Goal: Task Accomplishment & Management: Manage account settings

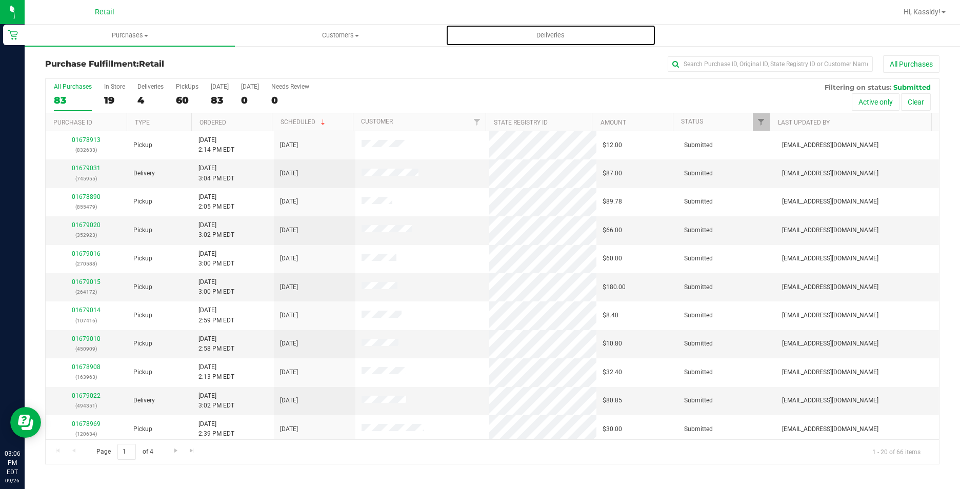
click at [569, 34] on span "Deliveries" at bounding box center [550, 35] width 56 height 9
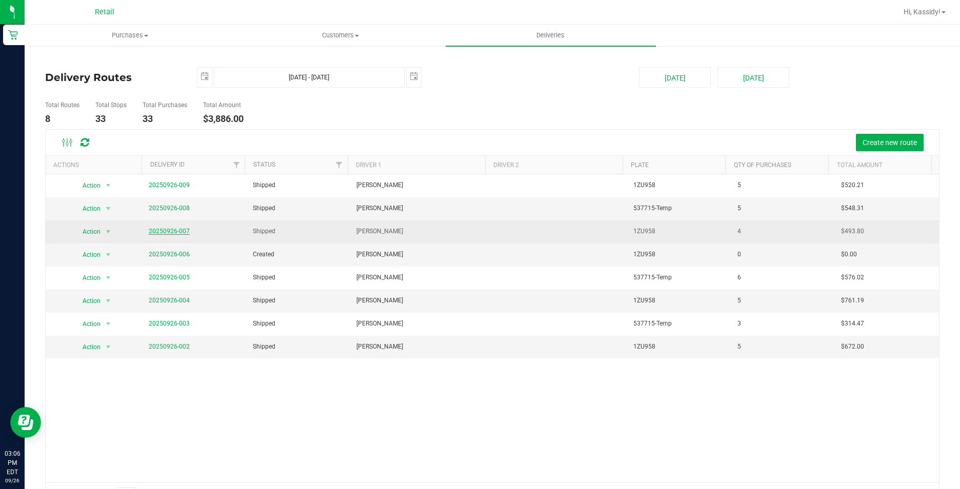
click at [166, 229] on link "20250926-007" at bounding box center [169, 231] width 41 height 7
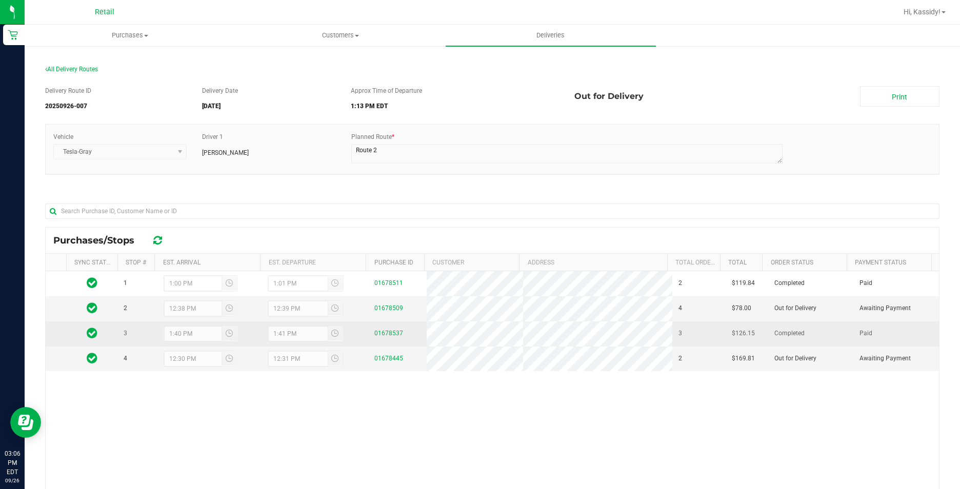
click at [371, 326] on td "01678537" at bounding box center [397, 333] width 58 height 25
click at [383, 331] on link "01678537" at bounding box center [388, 333] width 29 height 7
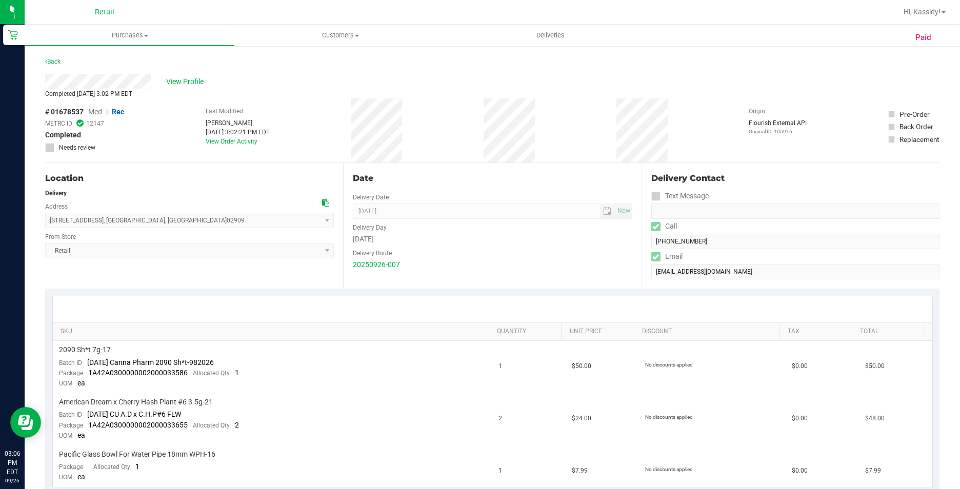
click at [651, 252] on form "Delivery Contact Text Message Call [PHONE_NUMBER] Email [EMAIL_ADDRESS][DOMAIN_…" at bounding box center [795, 225] width 288 height 107
click at [150, 36] on span "Purchases" at bounding box center [129, 35] width 209 height 9
click at [548, 35] on span "Deliveries" at bounding box center [550, 35] width 56 height 9
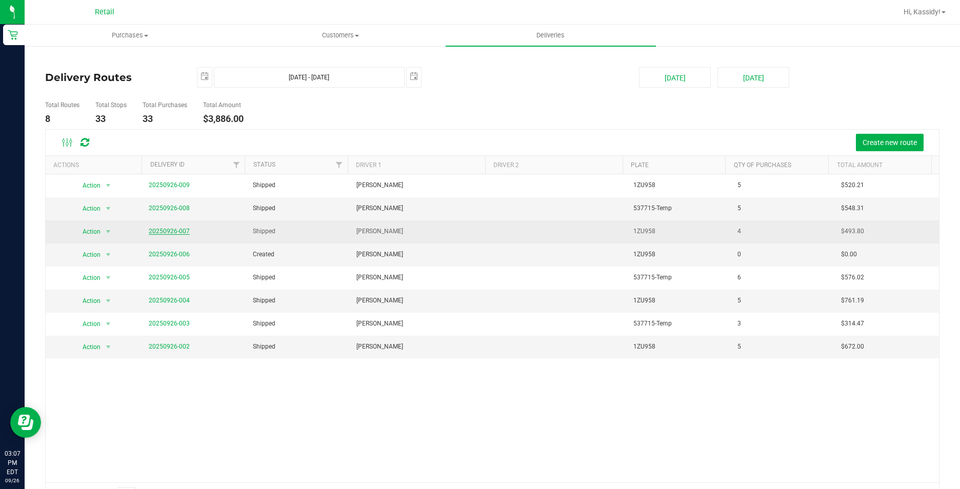
click at [168, 232] on link "20250926-007" at bounding box center [169, 231] width 41 height 7
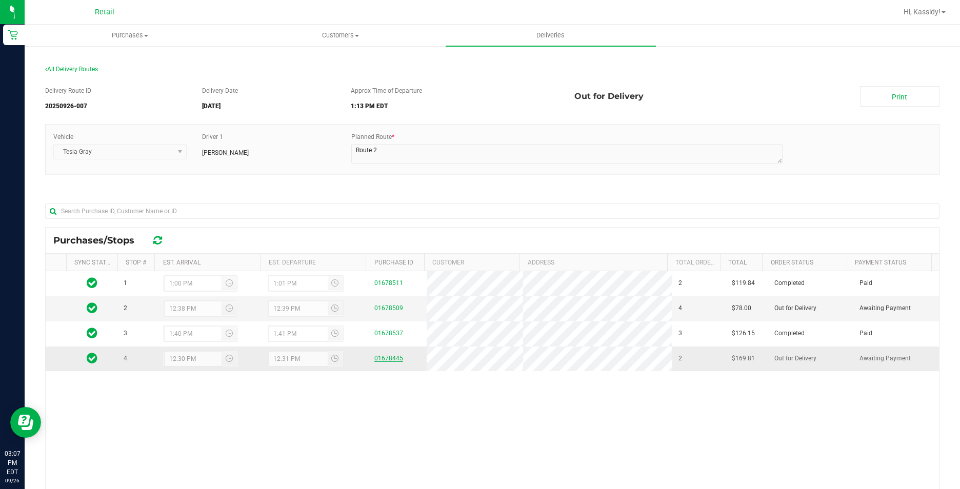
click at [378, 358] on link "01678445" at bounding box center [388, 358] width 29 height 7
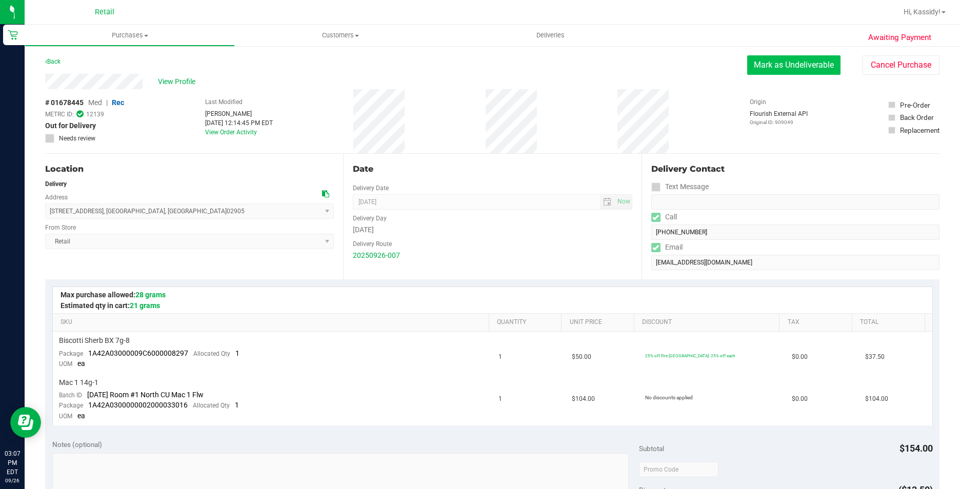
click at [762, 66] on button "Mark as Undeliverable" at bounding box center [793, 64] width 93 height 19
click at [803, 76] on div "View Profile # 01678445 Med | Rec METRC ID: 12139 Undeliverable Needs review La…" at bounding box center [492, 114] width 894 height 80
click at [801, 68] on button "Mark as Packed" at bounding box center [801, 64] width 77 height 19
click at [779, 65] on button "Send Back to Created" at bounding box center [795, 64] width 91 height 19
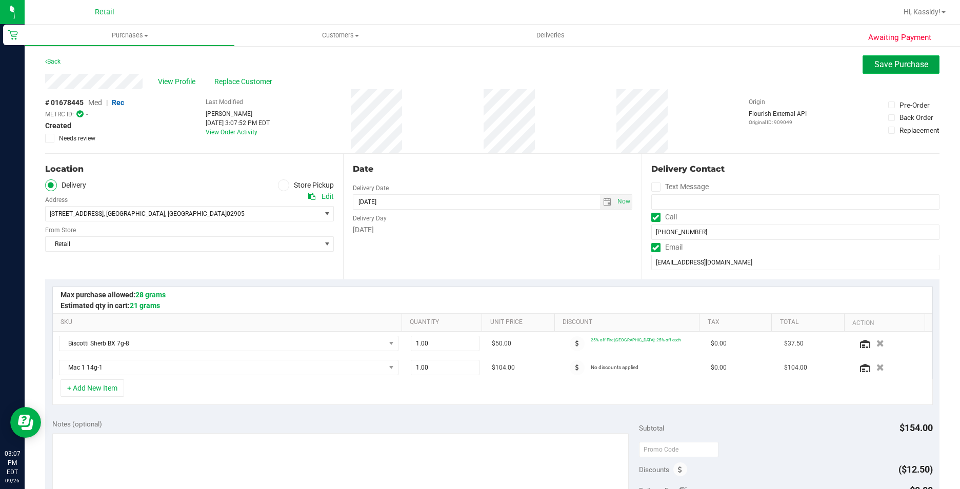
click at [862, 63] on button "Save Purchase" at bounding box center [900, 64] width 77 height 18
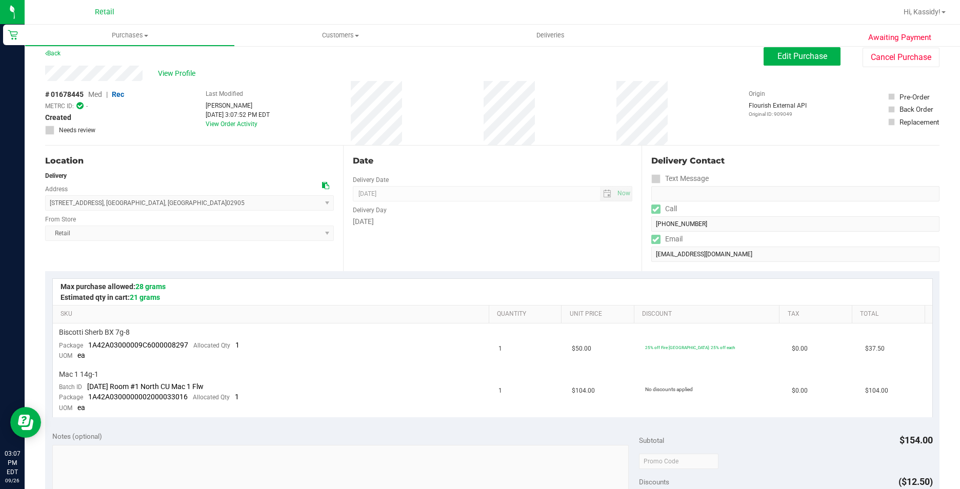
scroll to position [367, 0]
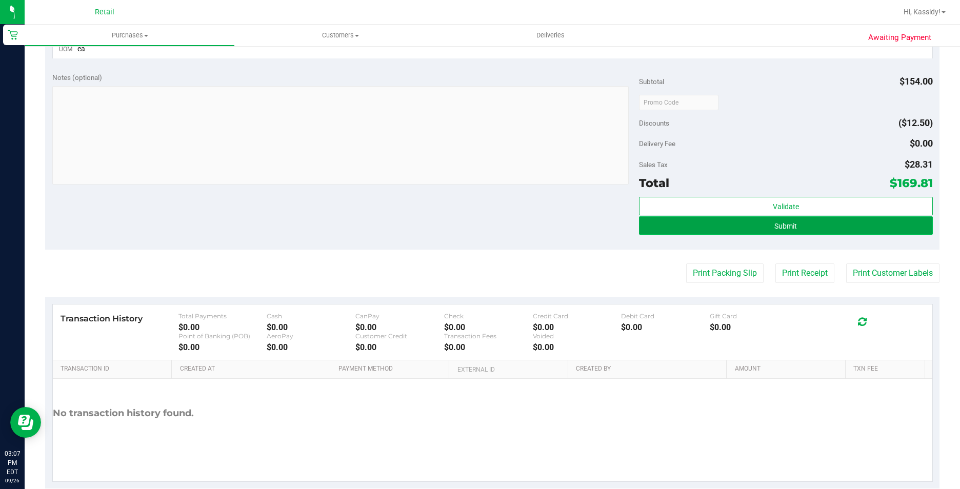
click at [811, 232] on button "Submit" at bounding box center [785, 225] width 293 height 18
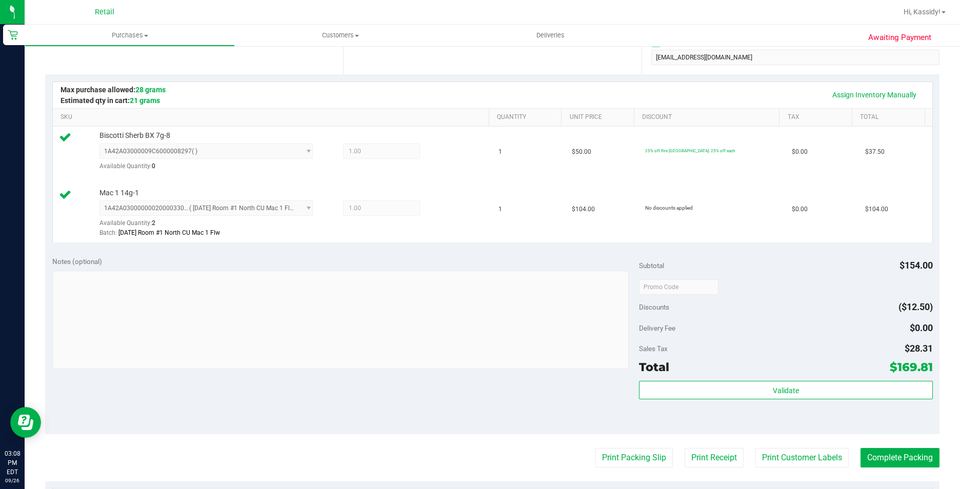
scroll to position [410, 0]
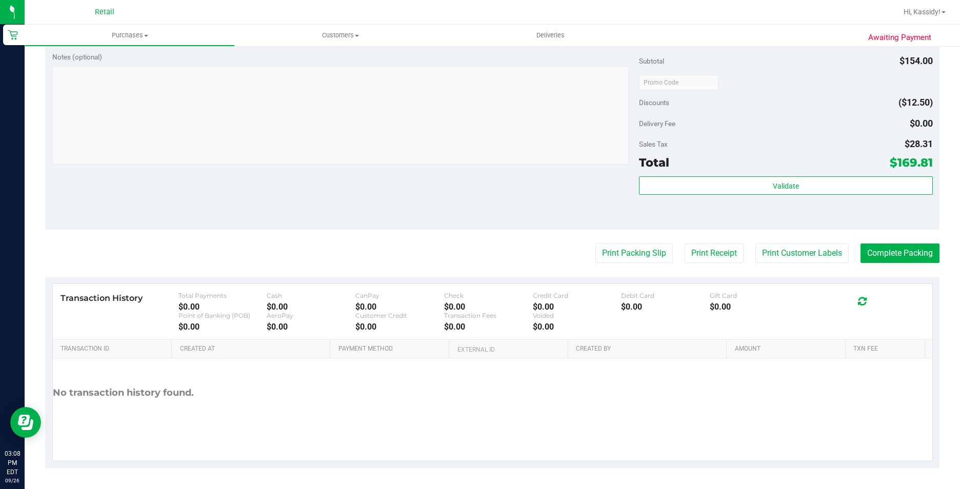
click at [885, 460] on div "No transaction history found." at bounding box center [492, 409] width 879 height 103
click at [882, 256] on button "Complete Packing" at bounding box center [899, 253] width 79 height 19
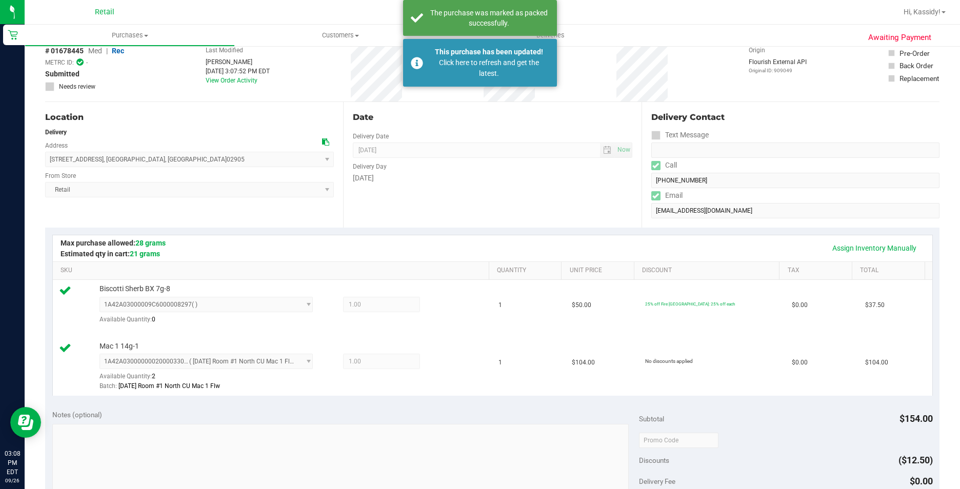
scroll to position [0, 0]
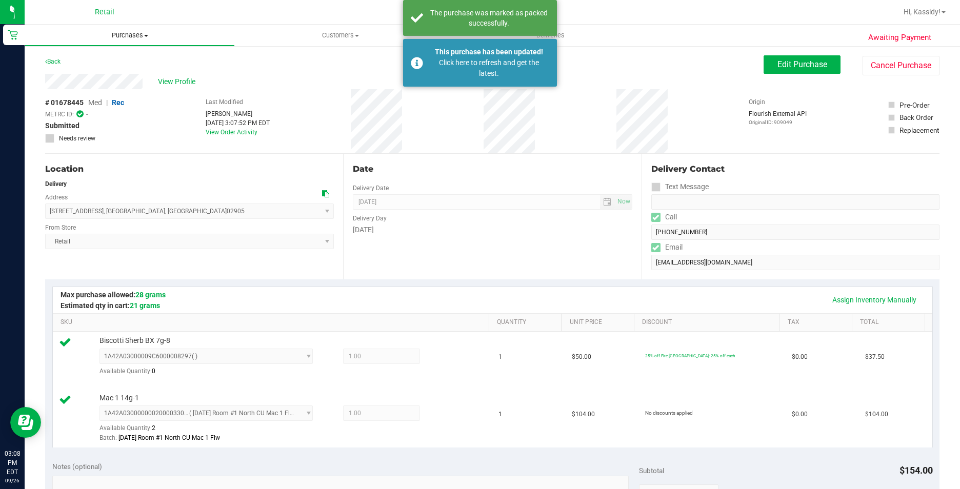
click at [139, 38] on span "Purchases" at bounding box center [129, 35] width 209 height 9
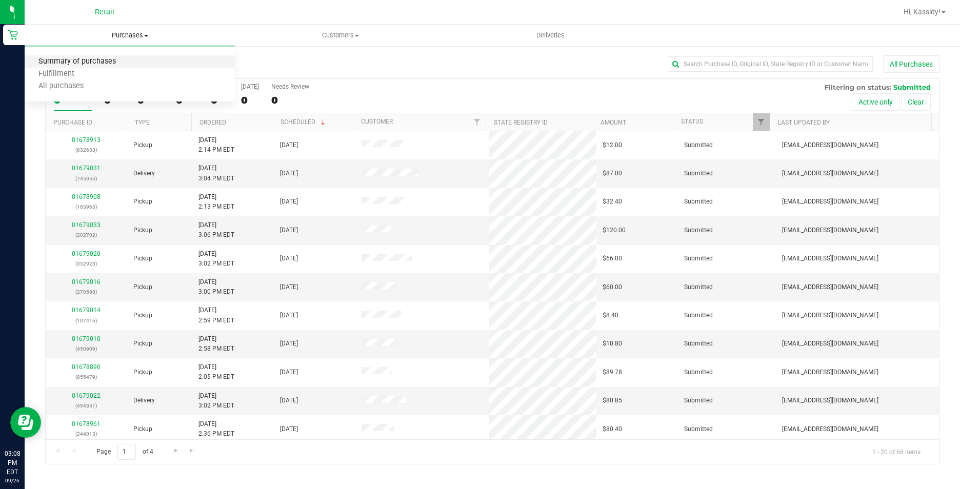
click at [120, 57] on span "Summary of purchases" at bounding box center [77, 61] width 105 height 9
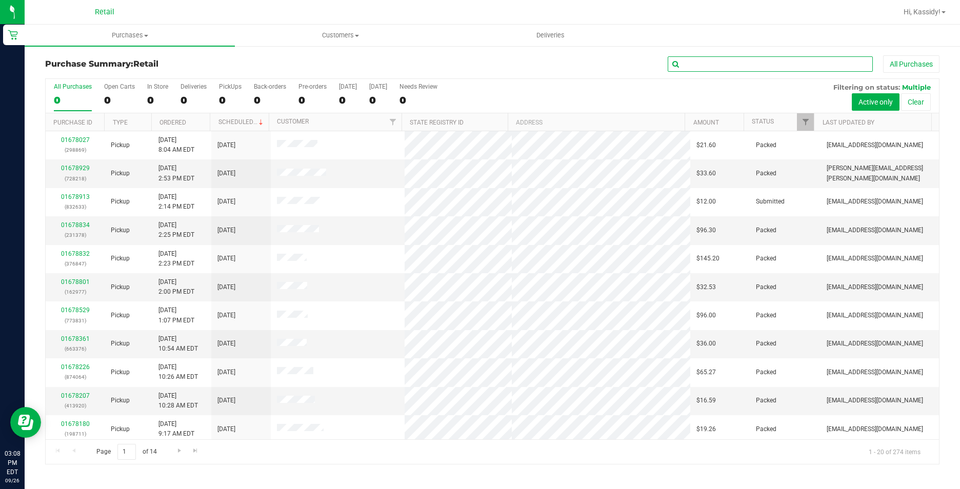
click at [733, 60] on input "text" at bounding box center [769, 63] width 205 height 15
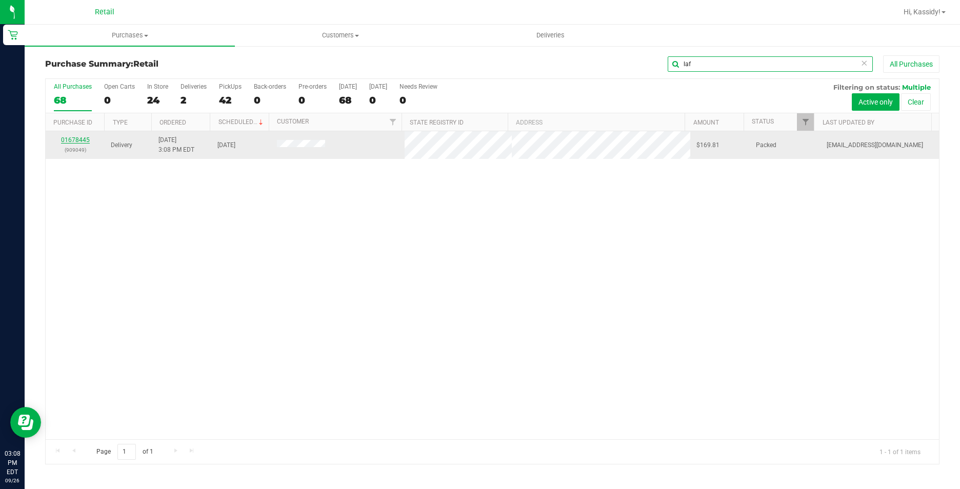
type input "laf"
click at [79, 141] on link "01678445" at bounding box center [75, 139] width 29 height 7
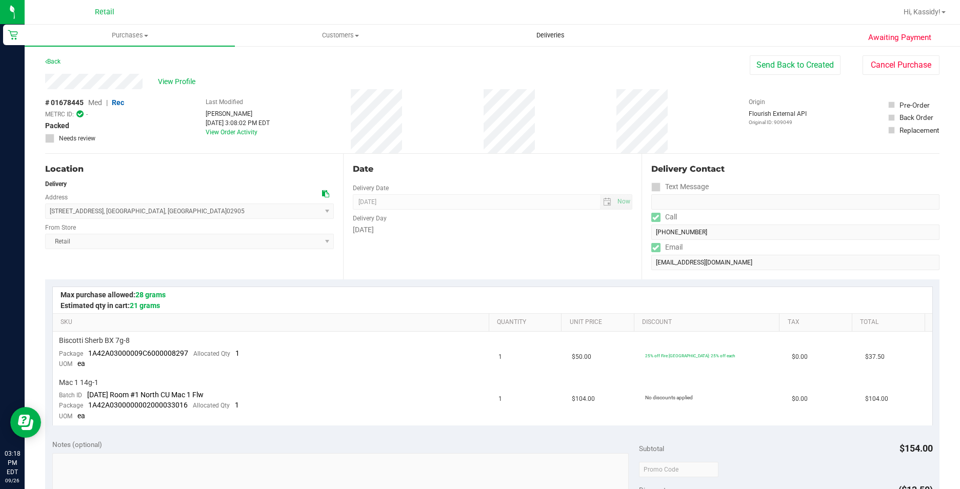
click at [551, 31] on span "Deliveries" at bounding box center [550, 35] width 56 height 9
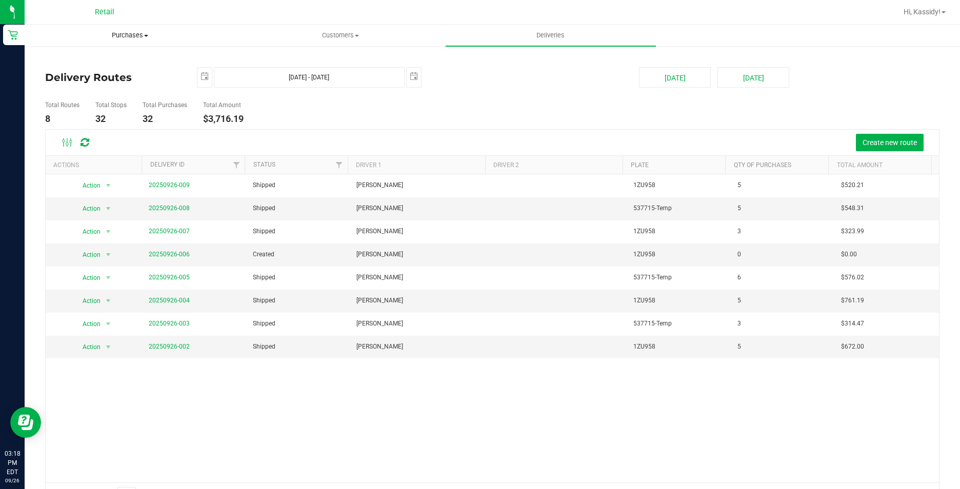
click at [127, 37] on span "Purchases" at bounding box center [129, 35] width 209 height 9
click at [103, 60] on span "Summary of purchases" at bounding box center [77, 61] width 105 height 9
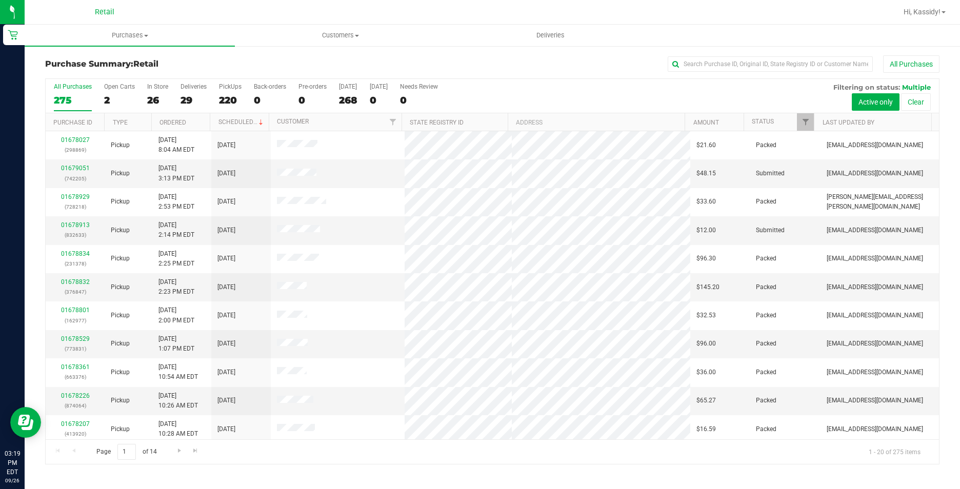
click at [752, 52] on div "Purchase Summary: Retail All Purchases All Purchases 275 Open Carts 2 In Store …" at bounding box center [492, 260] width 935 height 430
click at [756, 63] on input "text" at bounding box center [769, 63] width 205 height 15
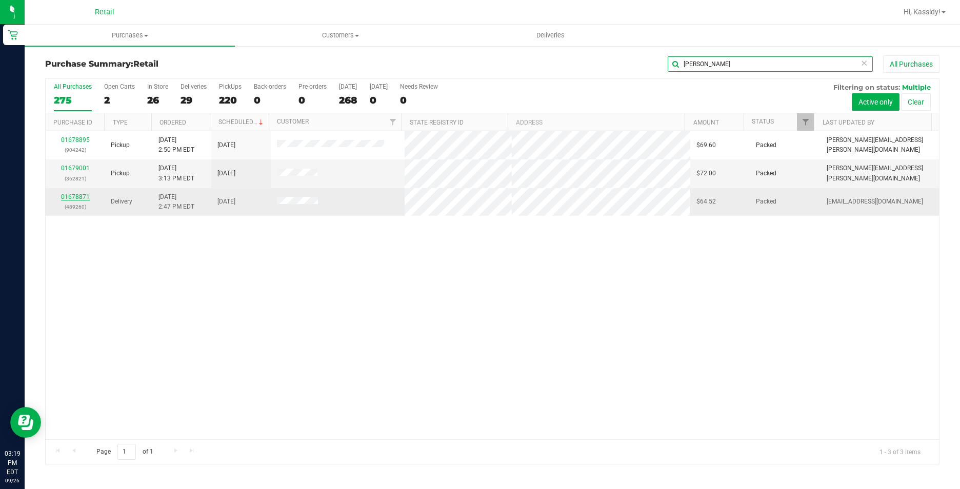
type input "[PERSON_NAME]"
click at [78, 197] on link "01678871" at bounding box center [75, 196] width 29 height 7
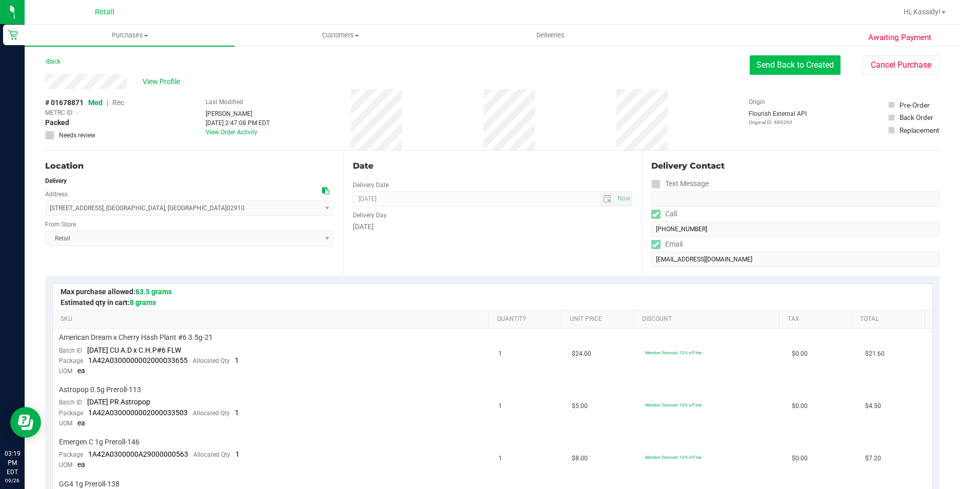
click at [769, 69] on button "Send Back to Created" at bounding box center [795, 64] width 91 height 19
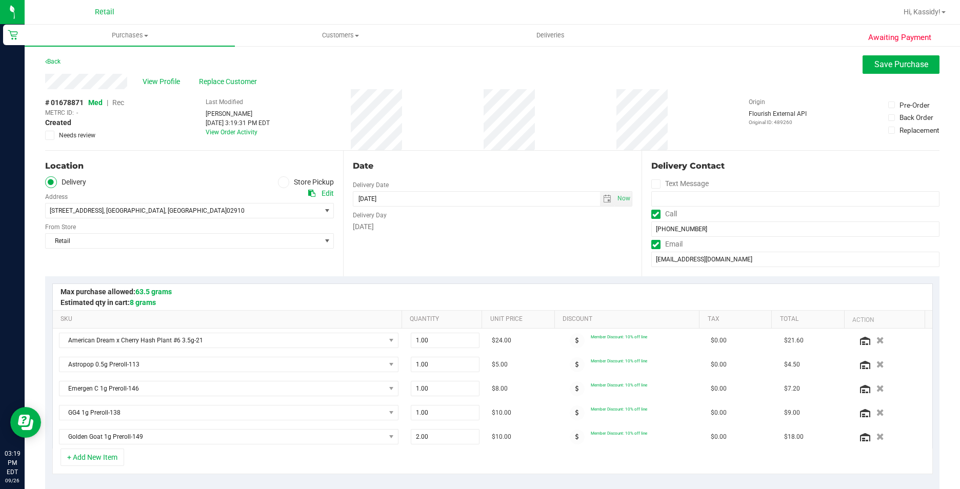
click at [281, 182] on icon at bounding box center [283, 182] width 6 height 0
click at [0, 0] on input "Store Pickup" at bounding box center [0, 0] width 0 height 0
click at [886, 65] on span "Save Purchase" at bounding box center [901, 64] width 54 height 10
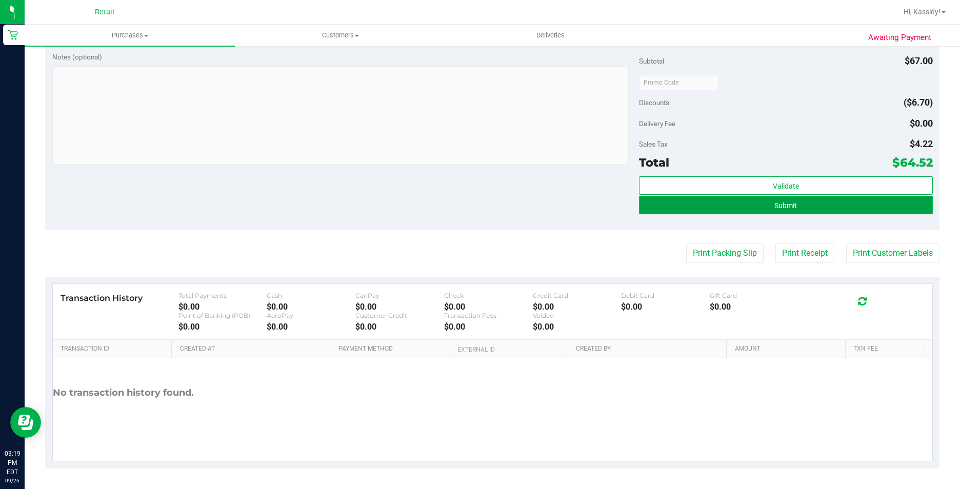
click at [819, 205] on button "Submit" at bounding box center [785, 205] width 293 height 18
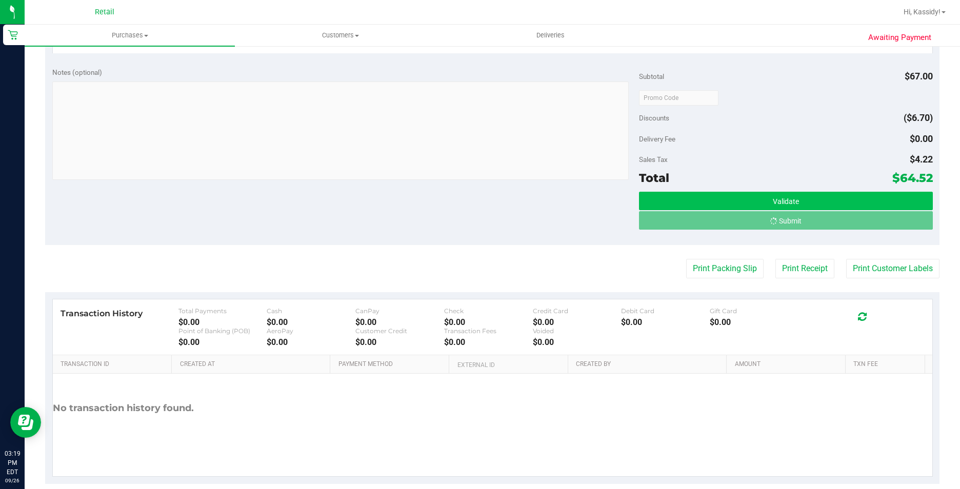
scroll to position [510, 0]
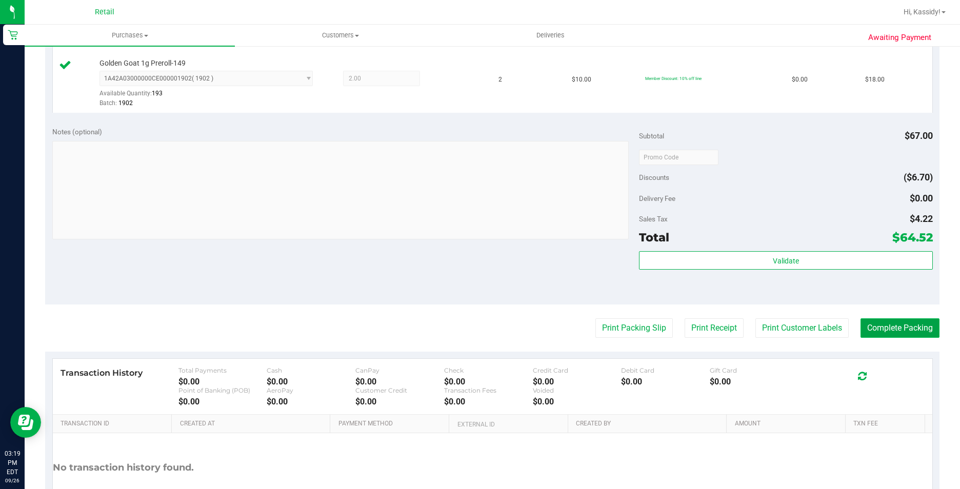
click at [875, 328] on button "Complete Packing" at bounding box center [899, 327] width 79 height 19
